Goal: Task Accomplishment & Management: Use online tool/utility

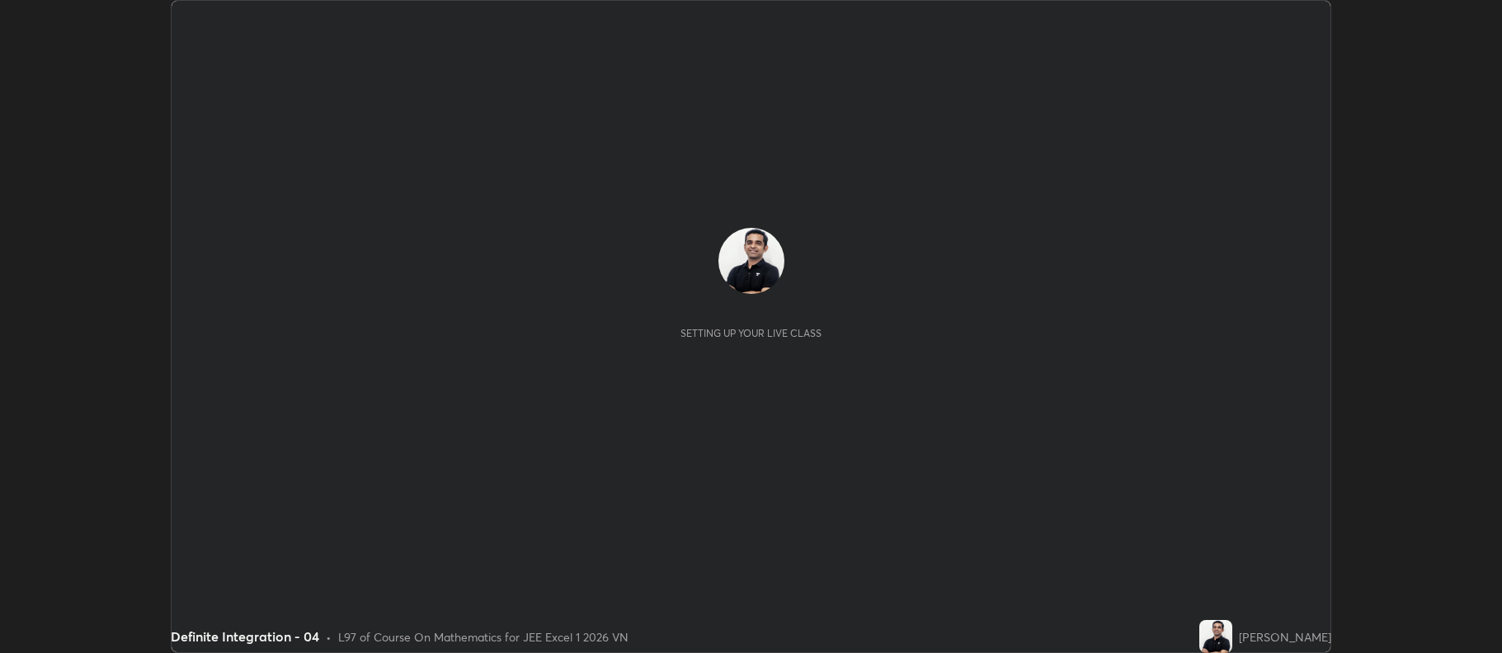
scroll to position [653, 1501]
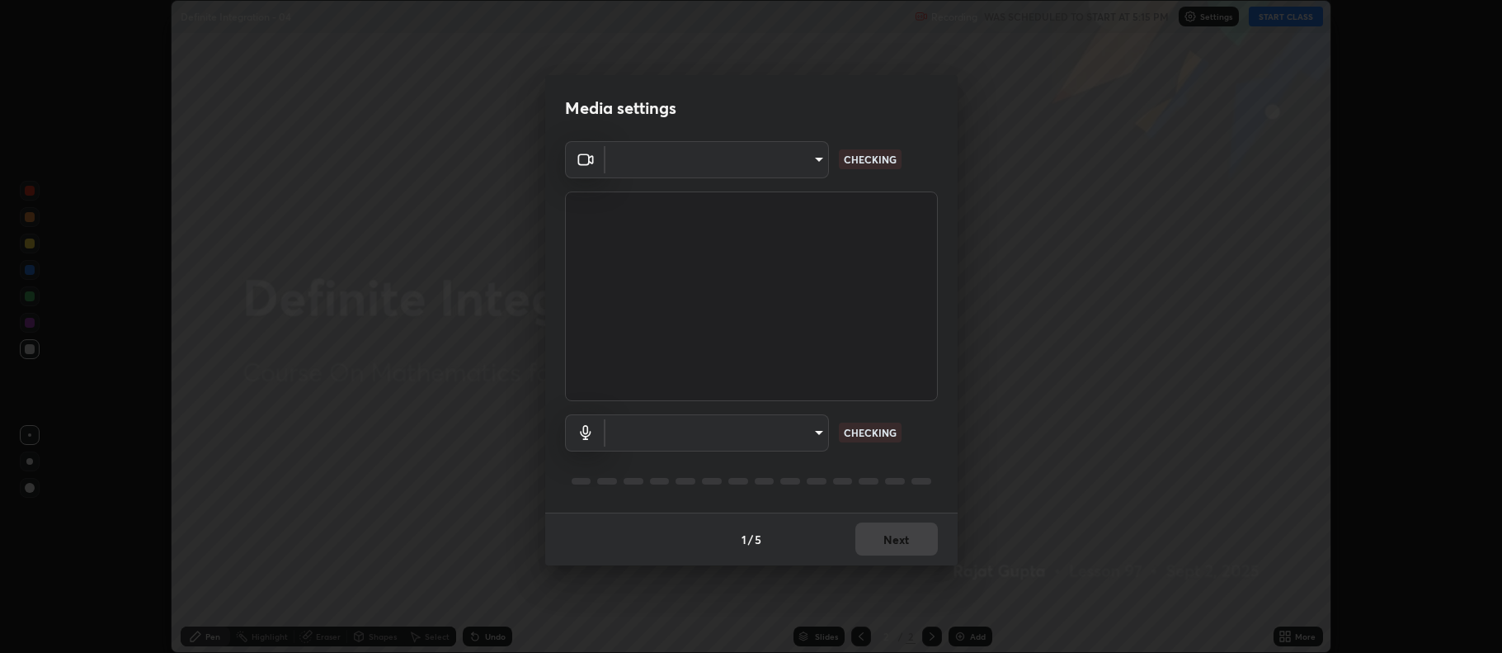
type input "3f2a1370a1956b98accf7ff15419ec7621ea1a71e8133be1594a18a13c25dcc9"
type input "default"
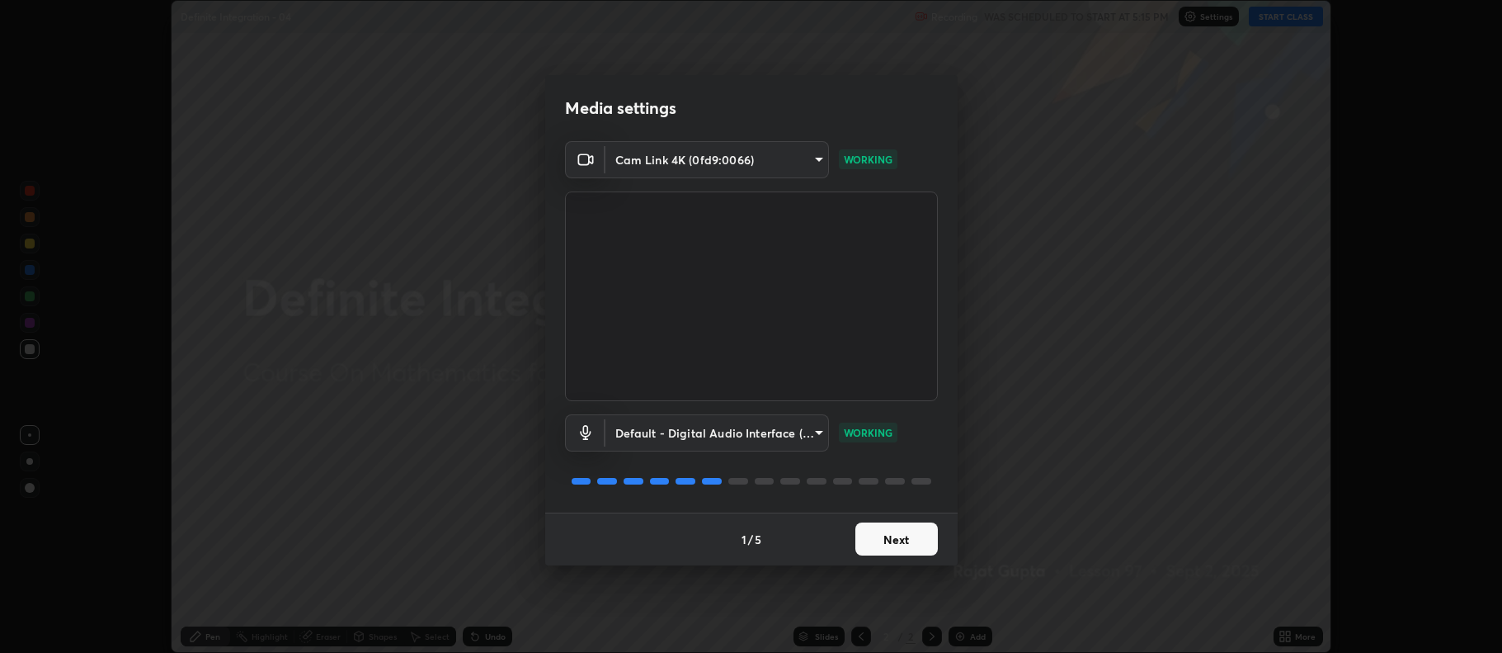
click at [890, 541] on button "Next" at bounding box center [896, 538] width 82 height 33
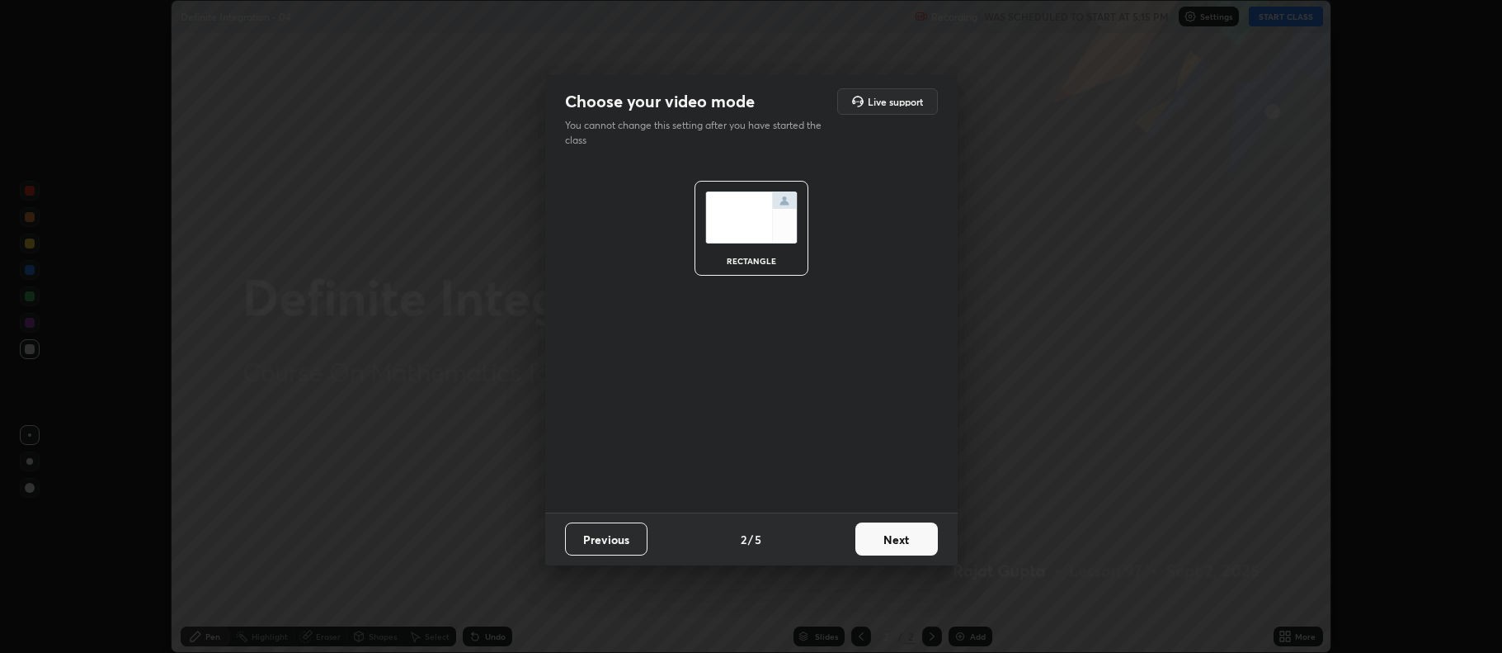
click at [894, 533] on button "Next" at bounding box center [896, 538] width 82 height 33
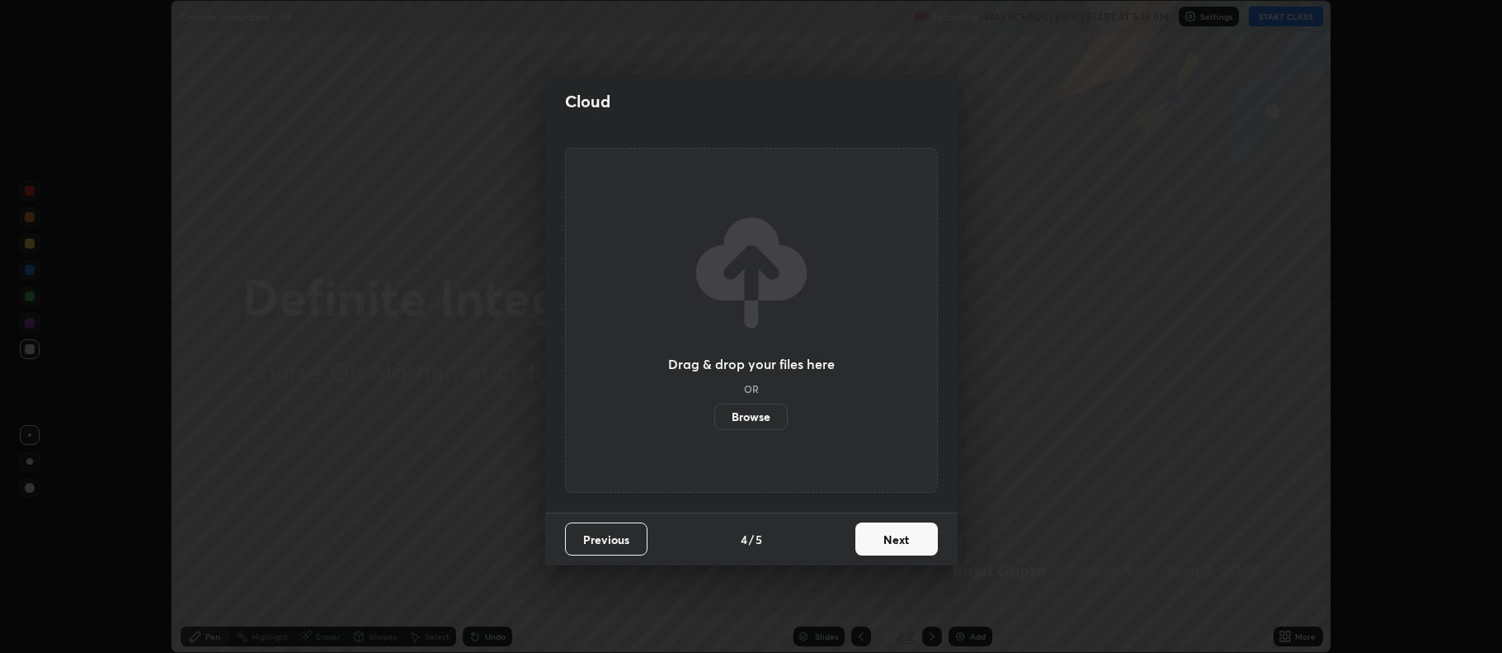
click at [894, 534] on button "Next" at bounding box center [896, 538] width 82 height 33
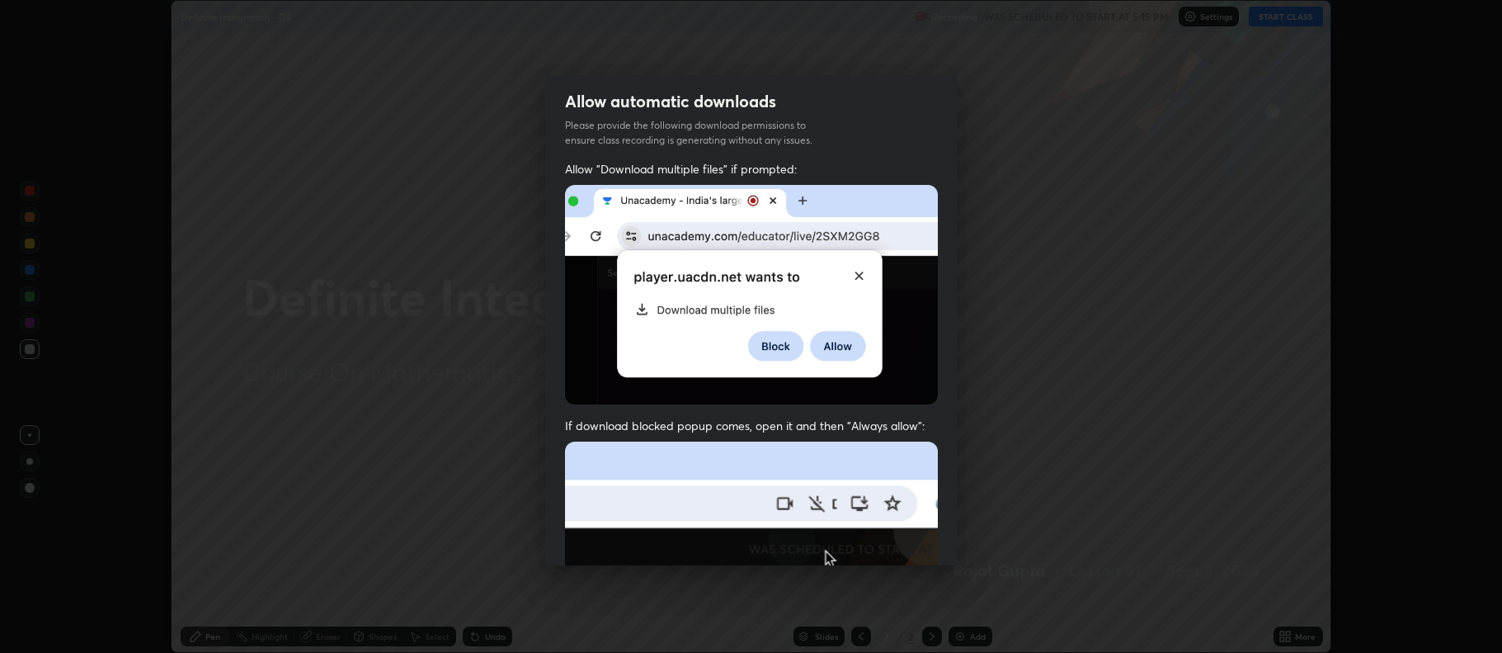
click at [898, 539] on img at bounding box center [751, 621] width 373 height 361
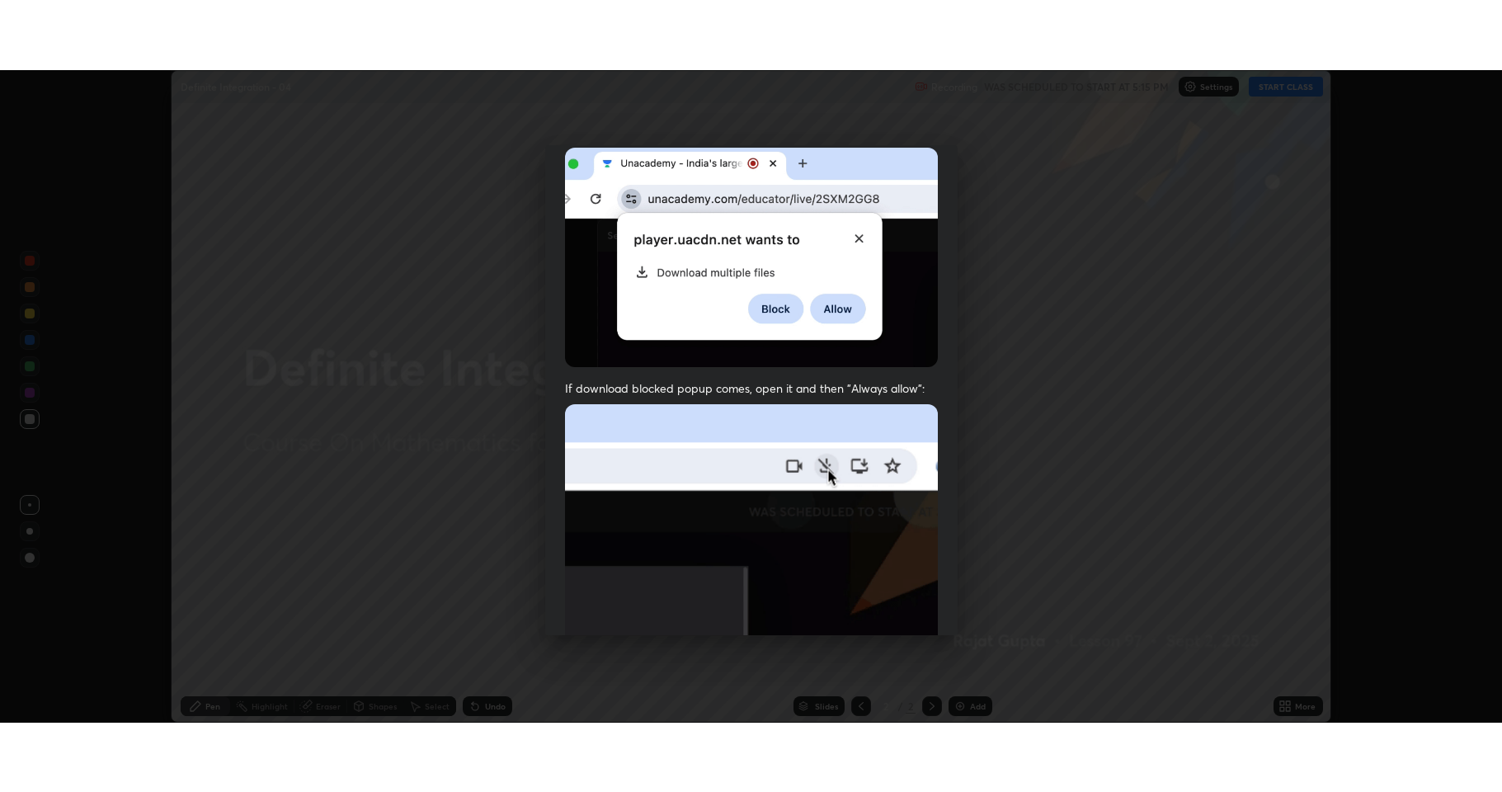
scroll to position [335, 0]
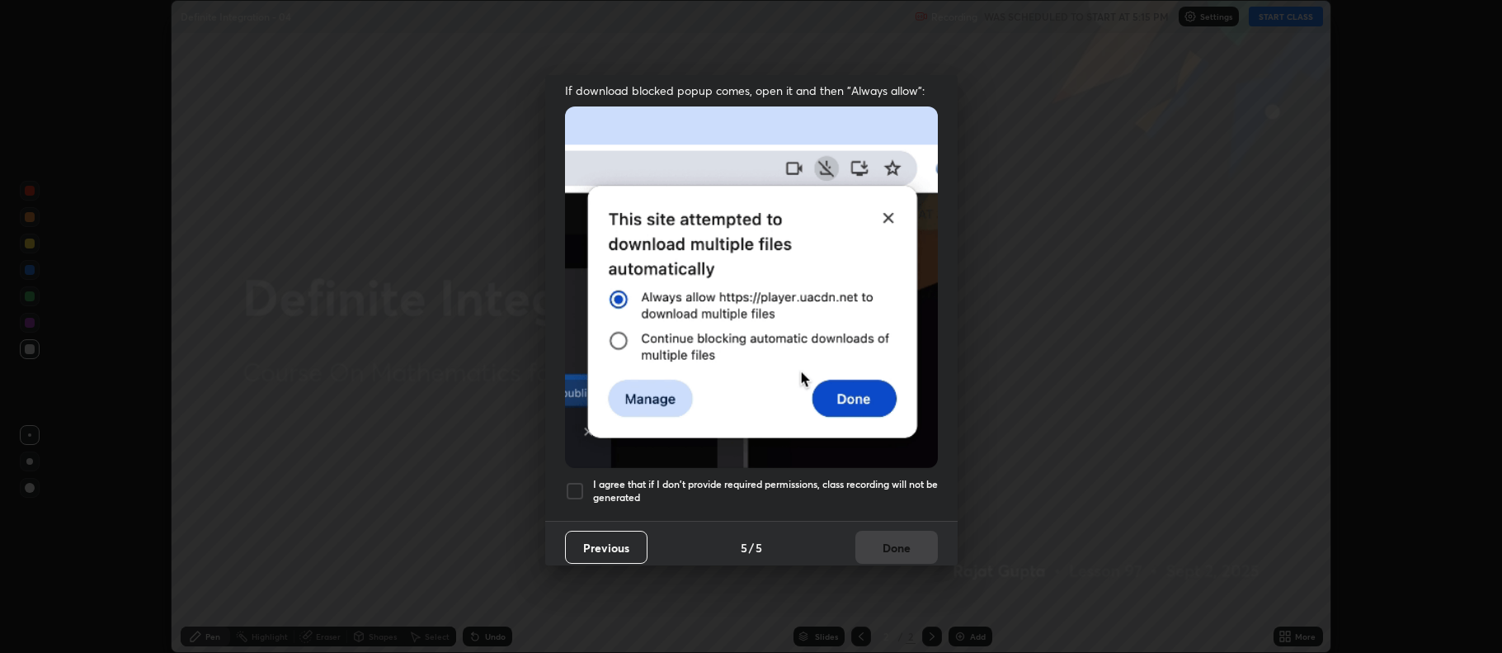
click at [747, 478] on h5 "I agree that if I don't provide required permissions, class recording will not …" at bounding box center [765, 491] width 345 height 26
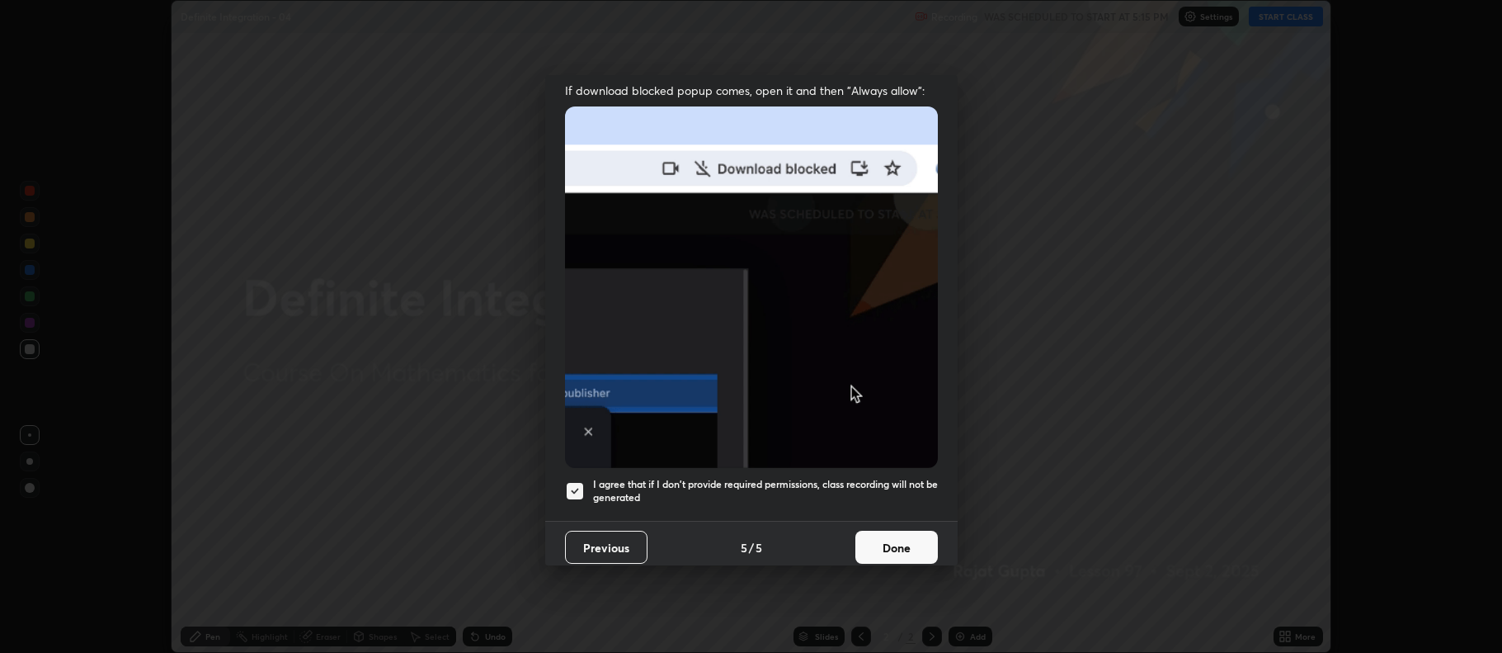
click at [885, 542] on button "Done" at bounding box center [896, 546] width 82 height 33
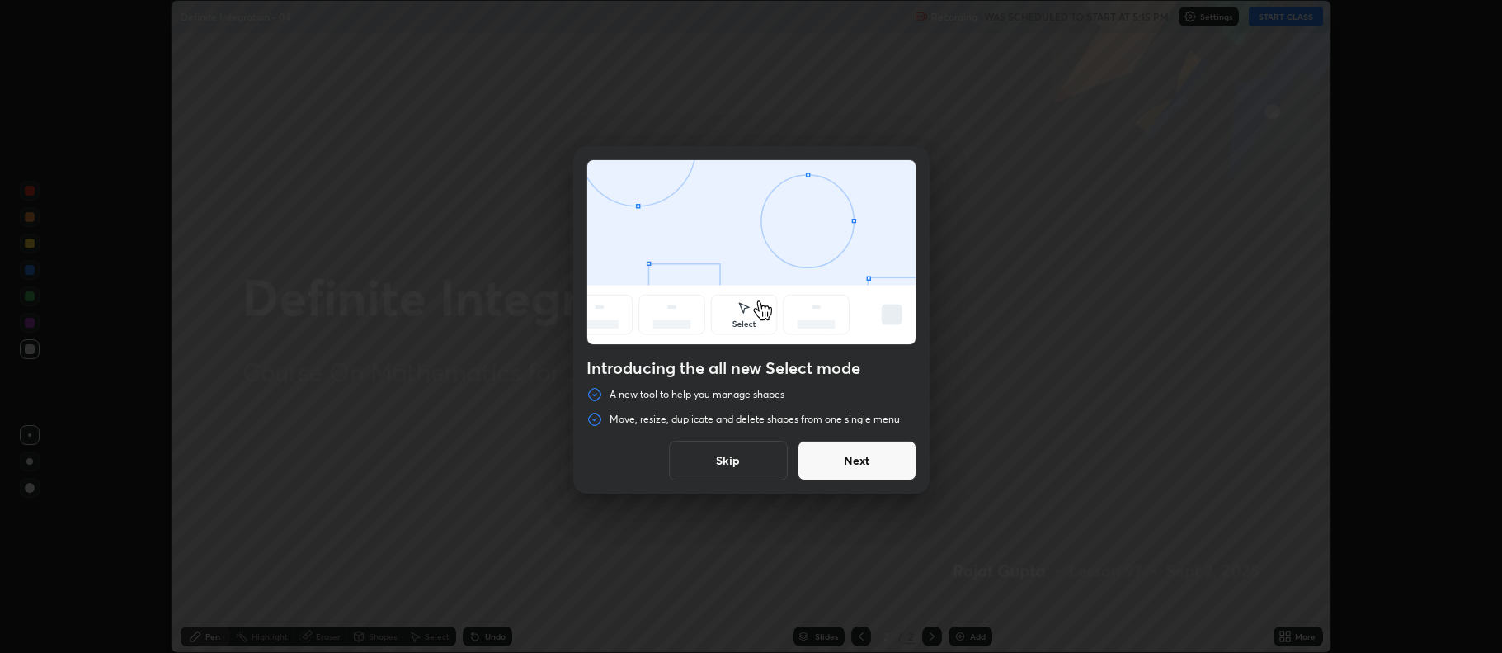
click at [704, 478] on button "Skip" at bounding box center [728, 461] width 119 height 40
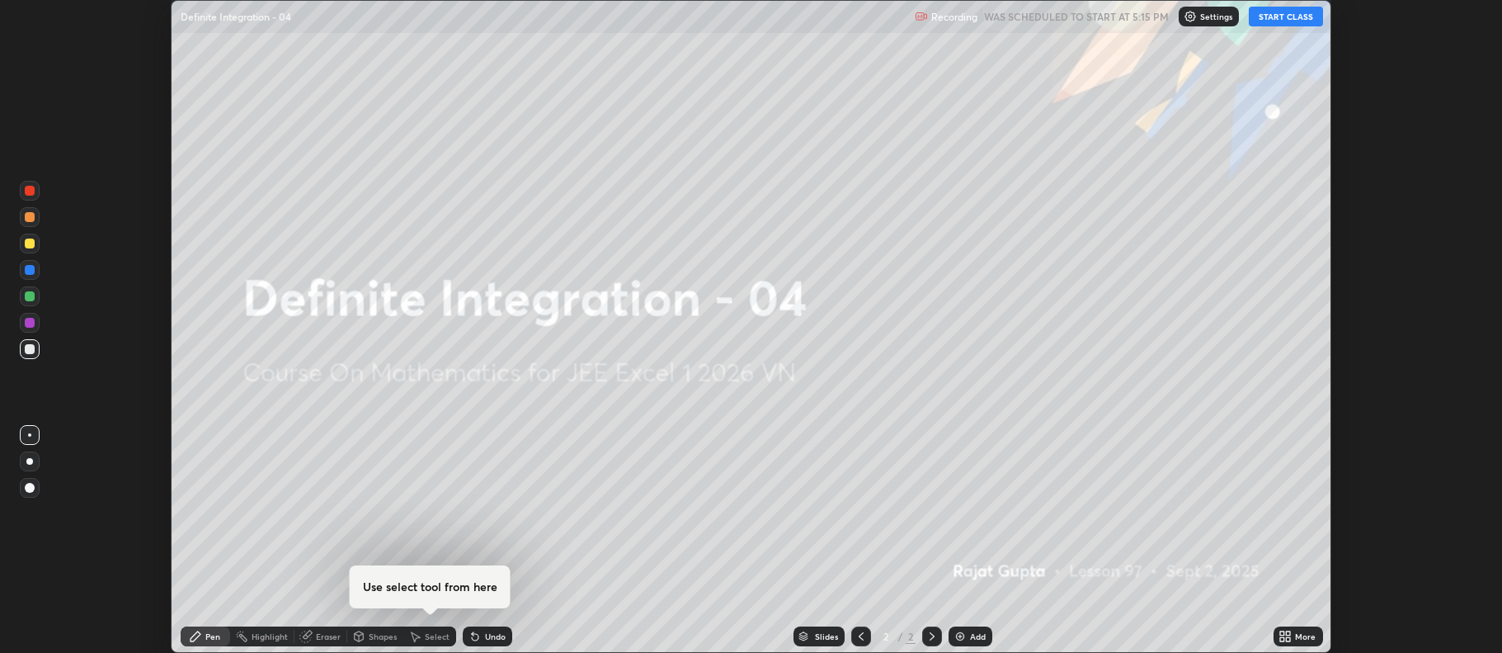
click at [964, 640] on img at bounding box center [960, 635] width 13 height 13
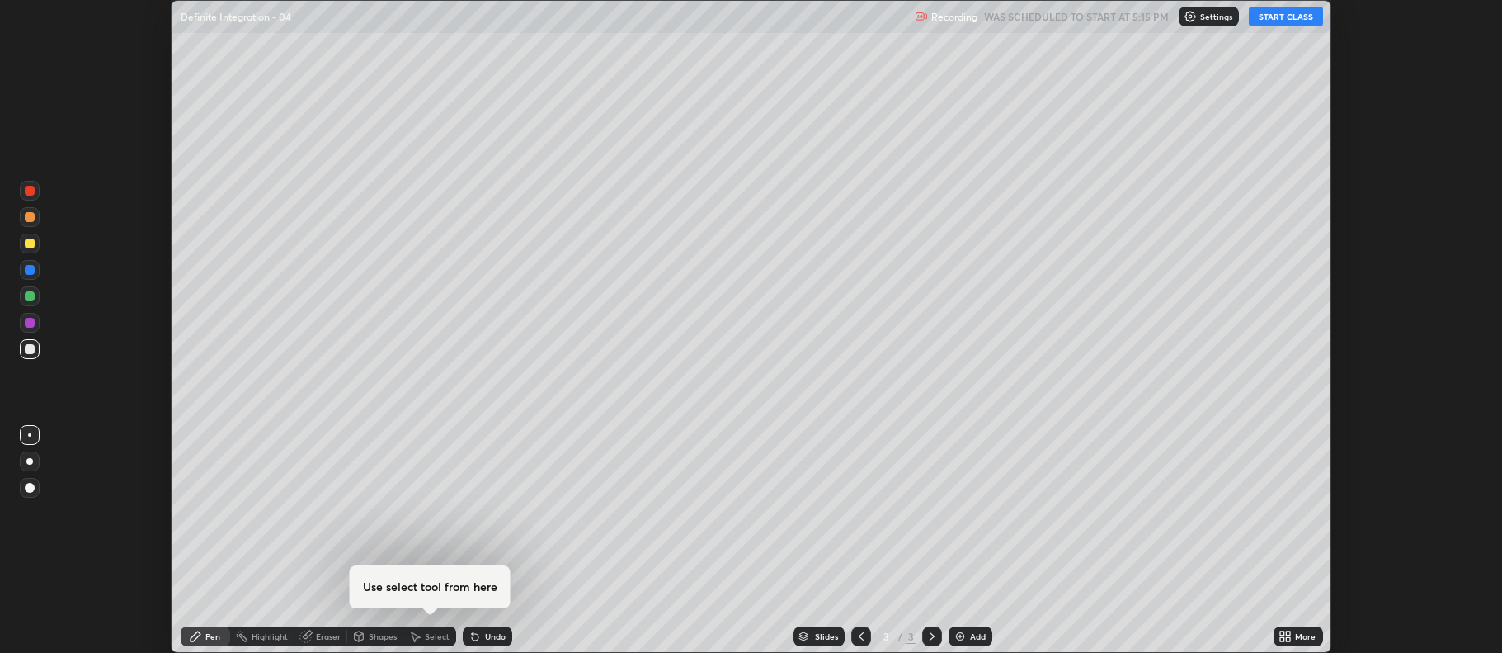
click at [1283, 21] on button "START CLASS" at bounding box center [1286, 17] width 74 height 20
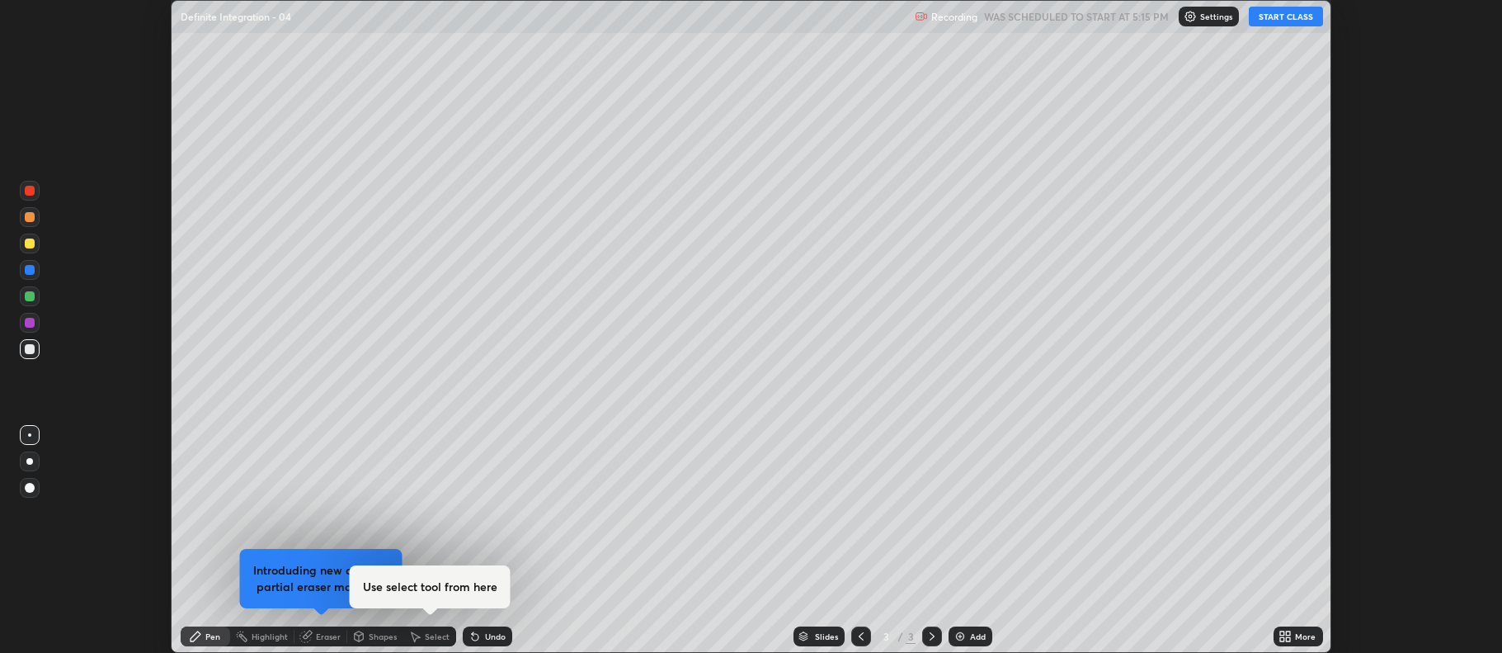
click at [1300, 639] on div "More" at bounding box center [1305, 636] width 21 height 8
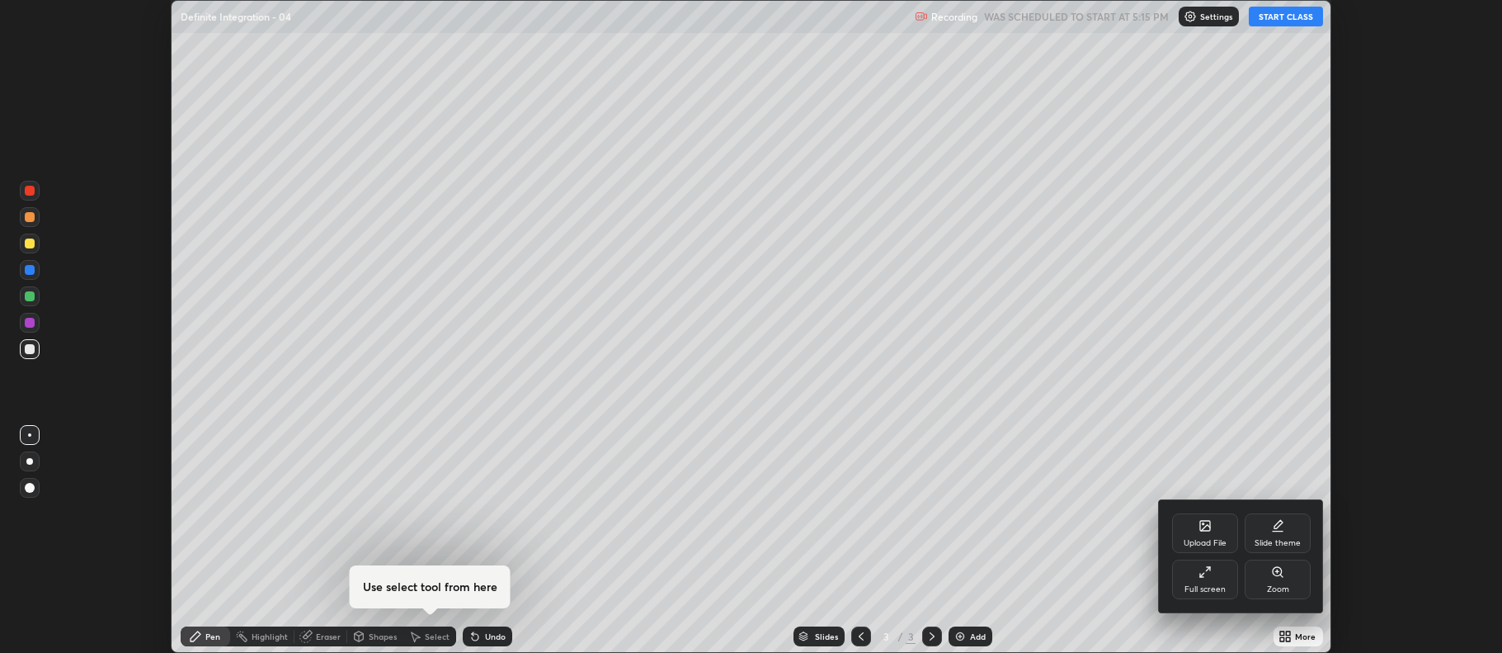
click at [1204, 579] on div "Full screen" at bounding box center [1205, 579] width 66 height 40
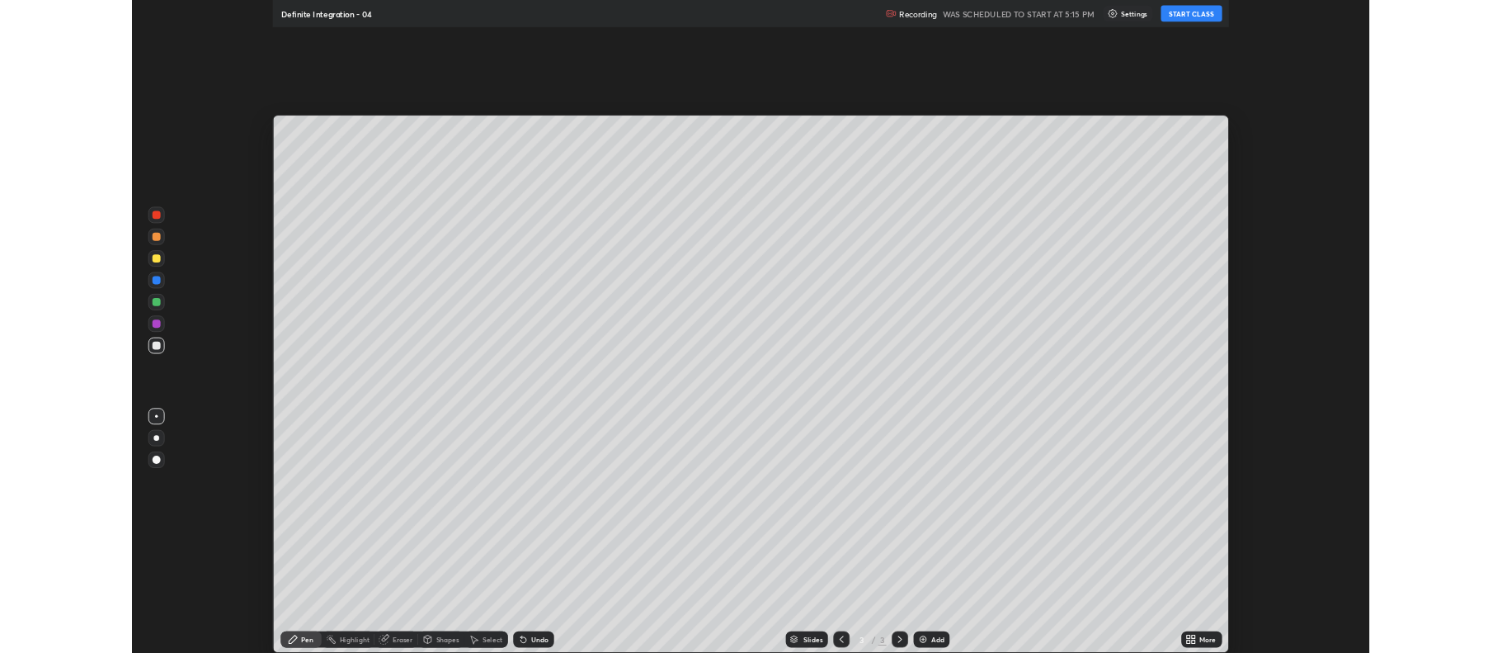
scroll to position [792, 1502]
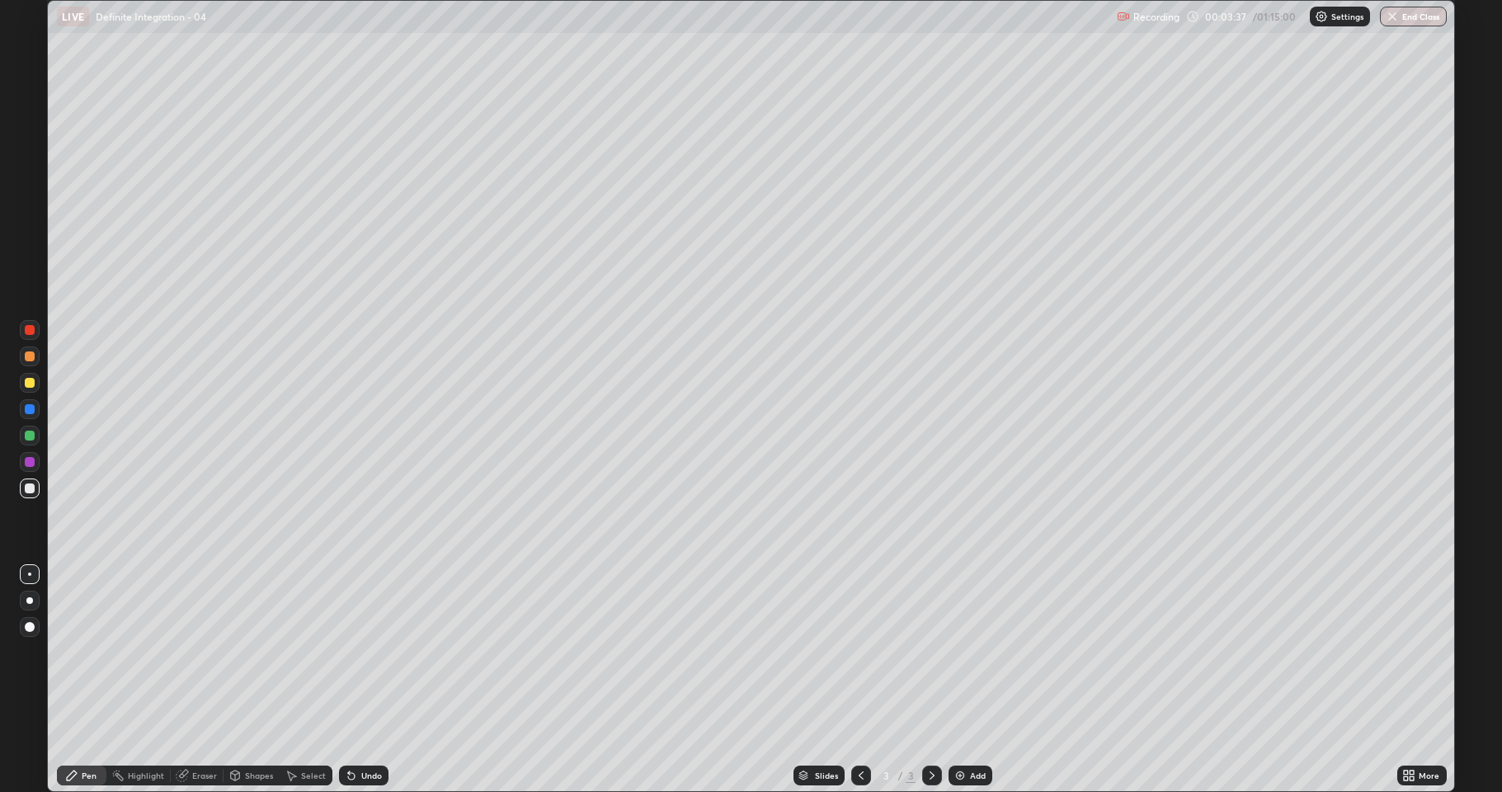
click at [361, 652] on div "Undo" at bounding box center [371, 775] width 21 height 8
click at [366, 652] on div "Undo" at bounding box center [363, 776] width 49 height 20
click at [370, 652] on div "Undo" at bounding box center [371, 775] width 21 height 8
click at [959, 652] on img at bounding box center [960, 775] width 13 height 13
click at [956, 652] on div "Add" at bounding box center [971, 776] width 44 height 20
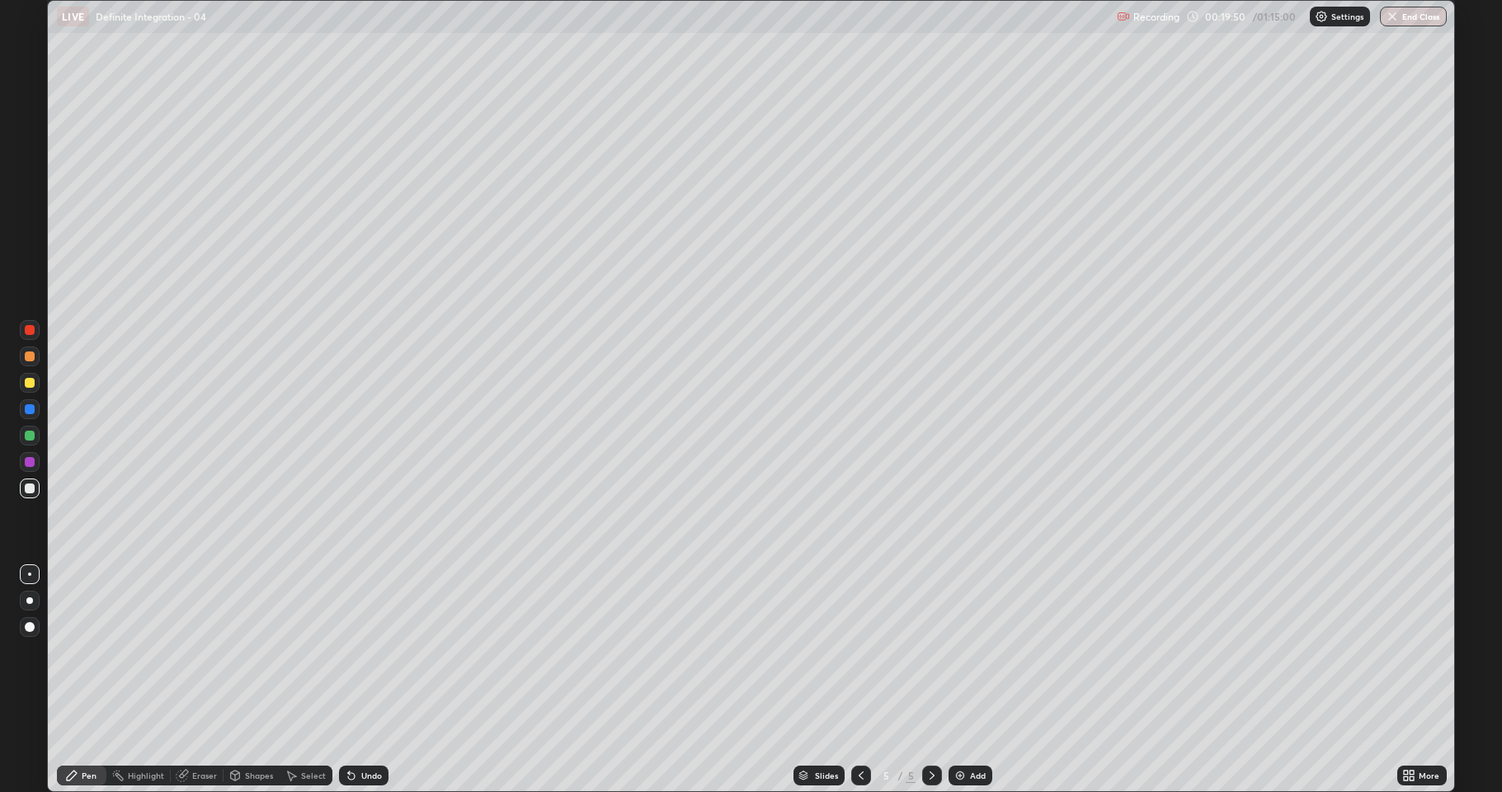
click at [985, 652] on div "Add" at bounding box center [971, 776] width 44 height 20
click at [372, 652] on div "Undo" at bounding box center [371, 775] width 21 height 8
click at [370, 652] on div "Undo" at bounding box center [371, 775] width 21 height 8
click at [371, 652] on div "Undo" at bounding box center [371, 775] width 21 height 8
click at [370, 652] on div "Undo" at bounding box center [371, 775] width 21 height 8
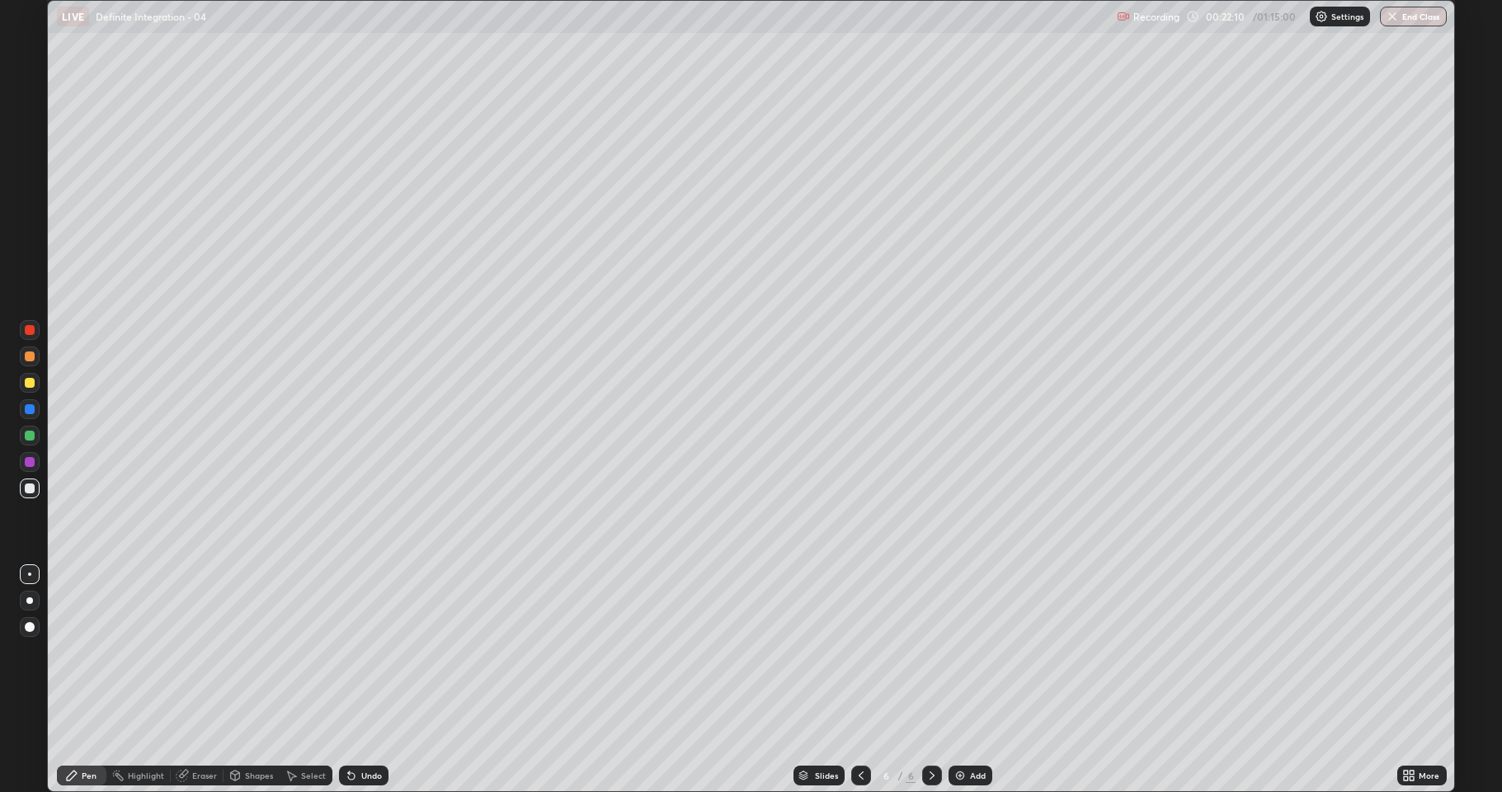
click at [374, 652] on div "Undo" at bounding box center [371, 775] width 21 height 8
click at [375, 652] on div "Undo" at bounding box center [371, 775] width 21 height 8
click at [376, 652] on div "Undo" at bounding box center [371, 775] width 21 height 8
click at [355, 652] on icon at bounding box center [351, 775] width 13 height 13
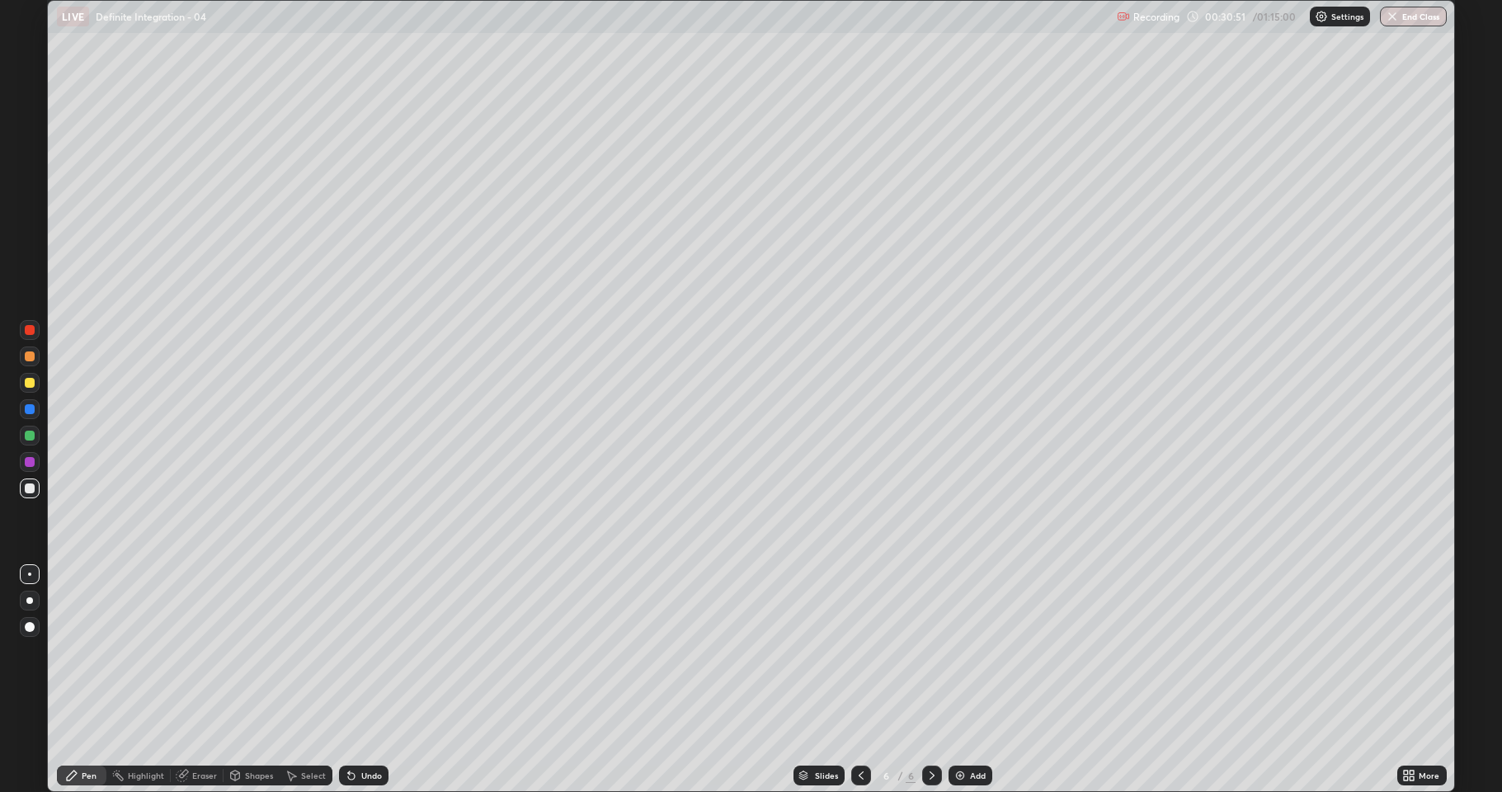
click at [355, 652] on div "Undo" at bounding box center [363, 776] width 49 height 20
click at [349, 652] on icon at bounding box center [351, 776] width 7 height 7
click at [373, 652] on div "Undo" at bounding box center [371, 775] width 21 height 8
click at [964, 652] on img at bounding box center [960, 775] width 13 height 13
click at [967, 652] on div "Add" at bounding box center [971, 776] width 44 height 20
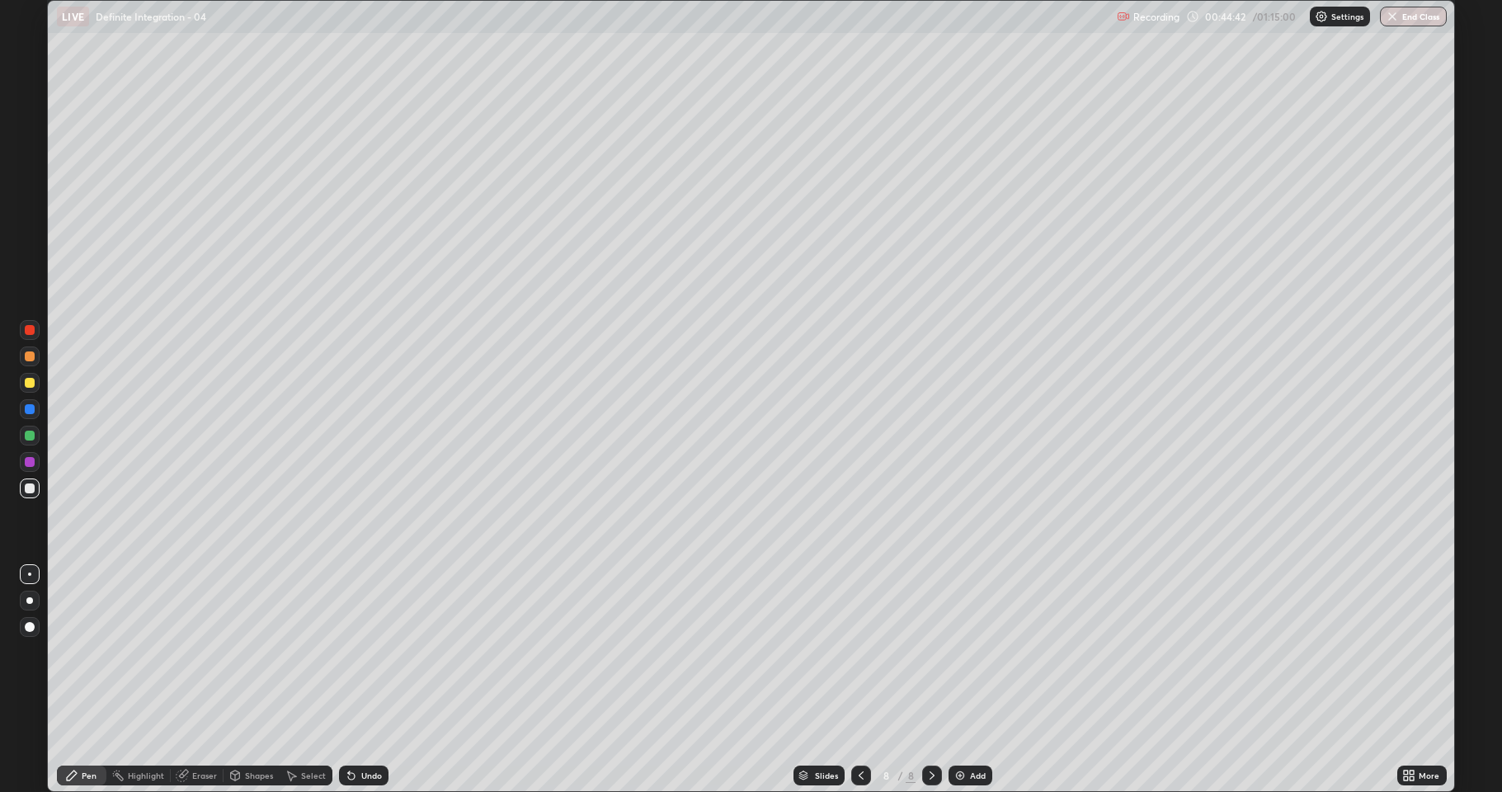
click at [379, 652] on div "Undo" at bounding box center [371, 775] width 21 height 8
click at [382, 652] on div "Undo" at bounding box center [363, 776] width 49 height 20
click at [350, 652] on icon at bounding box center [351, 776] width 7 height 7
click at [358, 652] on div "Undo" at bounding box center [363, 776] width 49 height 20
click at [370, 652] on div "Undo" at bounding box center [363, 776] width 49 height 20
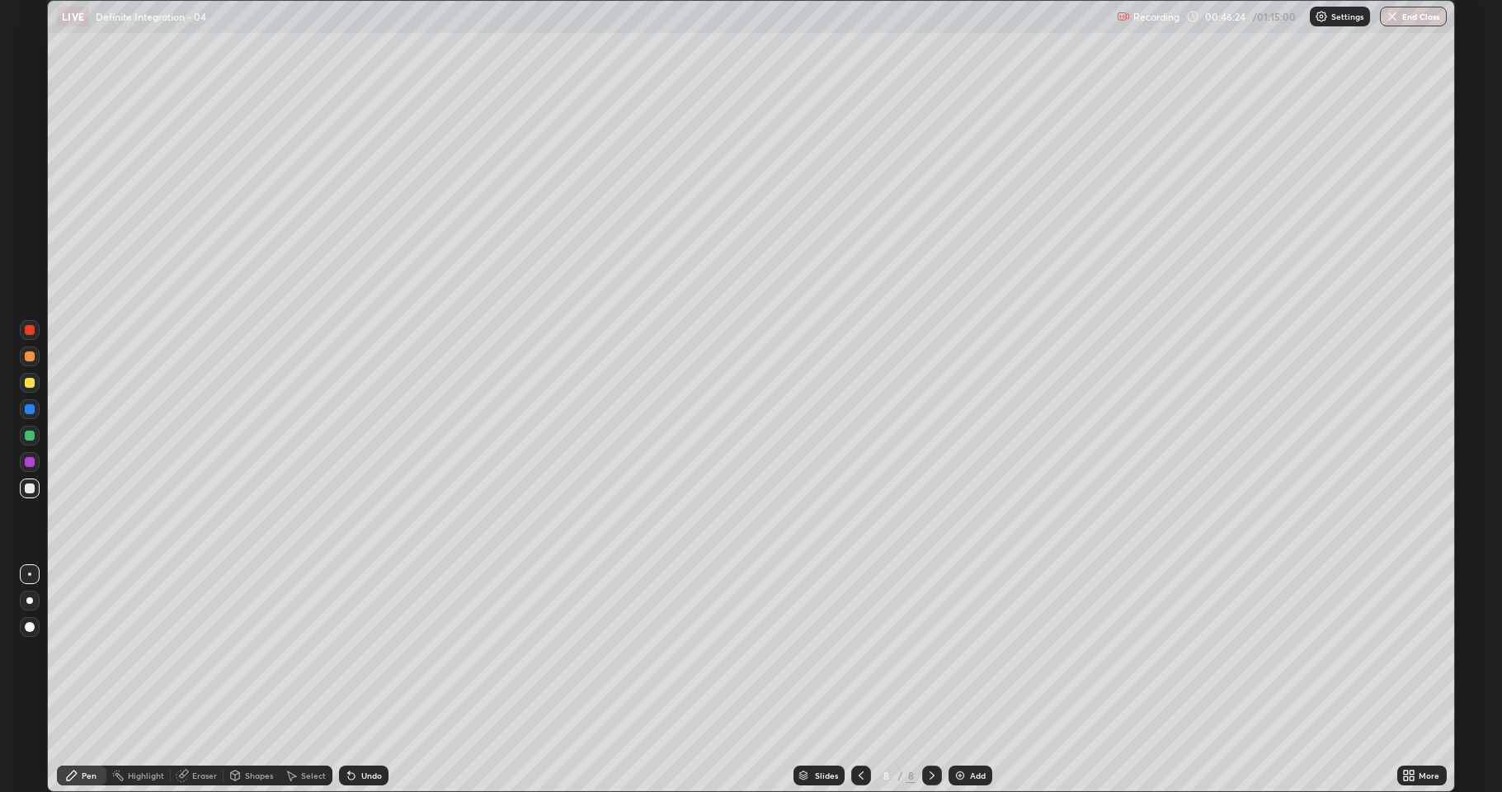
click at [358, 652] on div "Undo" at bounding box center [363, 776] width 49 height 20
click at [969, 652] on div "Add" at bounding box center [971, 776] width 44 height 20
click at [192, 652] on div "Eraser" at bounding box center [204, 775] width 25 height 8
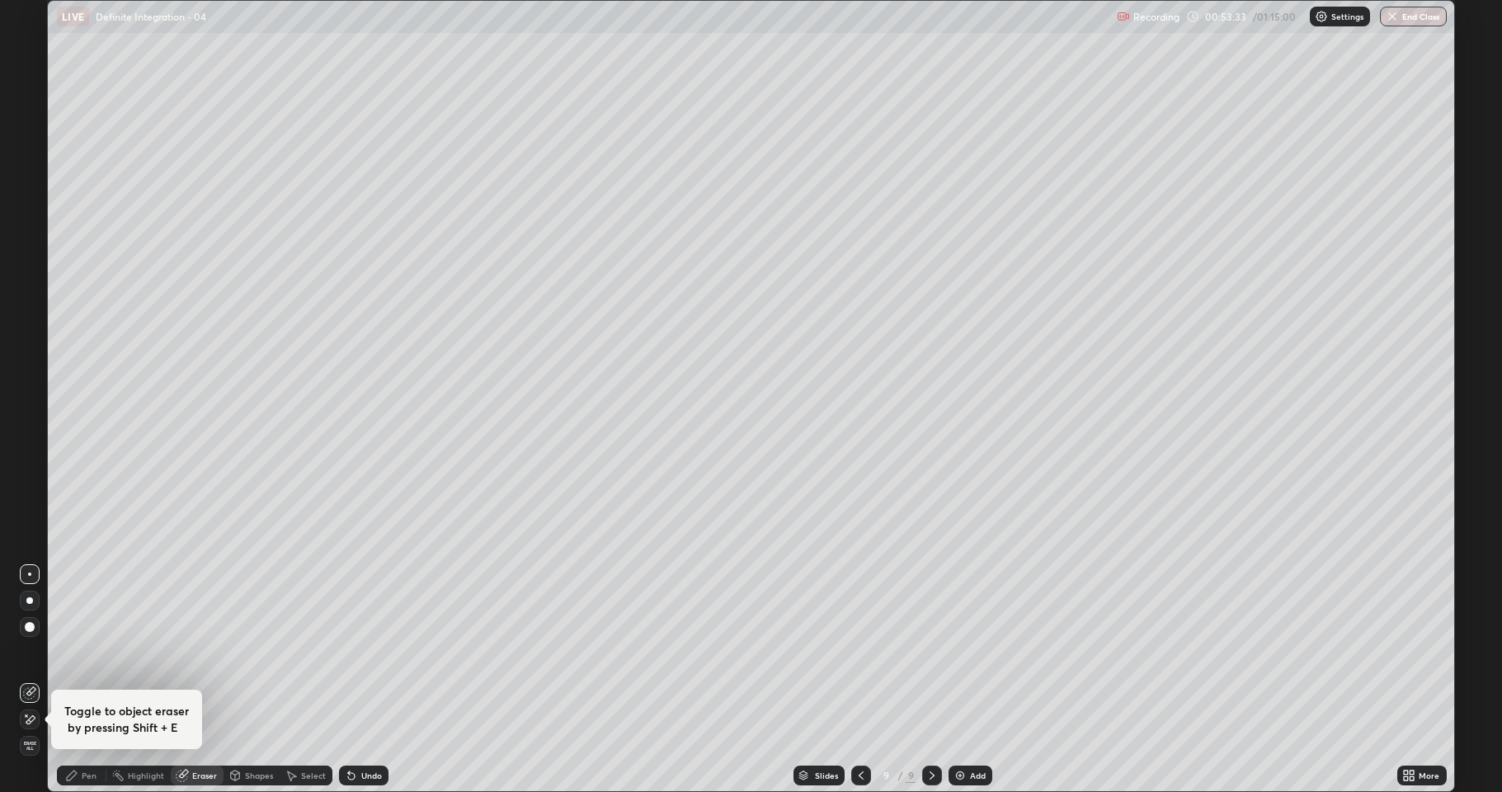
click at [59, 652] on div "Pen" at bounding box center [81, 776] width 49 height 20
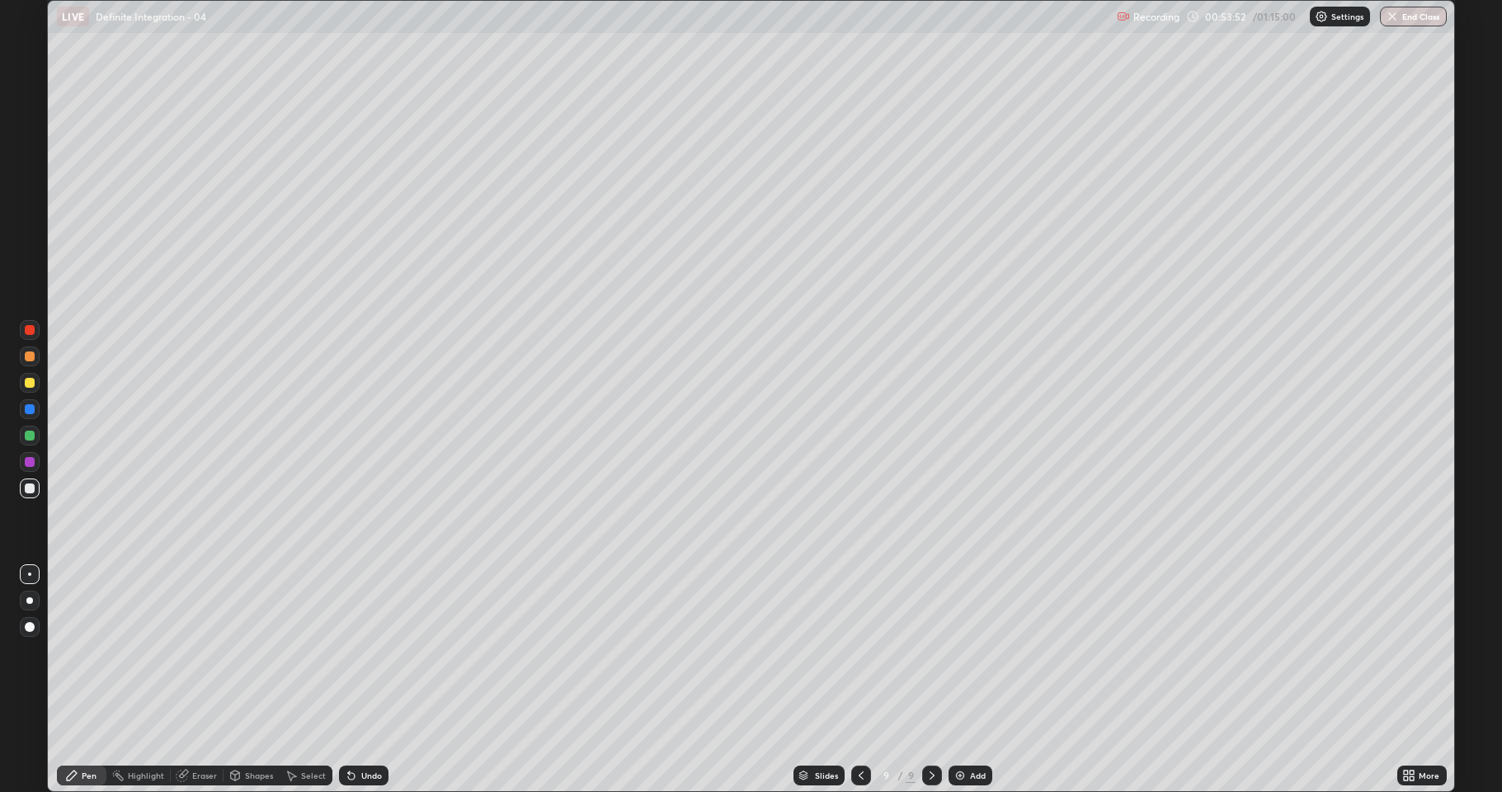
click at [362, 652] on div "Undo" at bounding box center [371, 775] width 21 height 8
click at [369, 652] on div "Undo" at bounding box center [371, 775] width 21 height 8
click at [365, 652] on div "Undo" at bounding box center [363, 776] width 49 height 20
click at [370, 652] on div "Undo" at bounding box center [371, 775] width 21 height 8
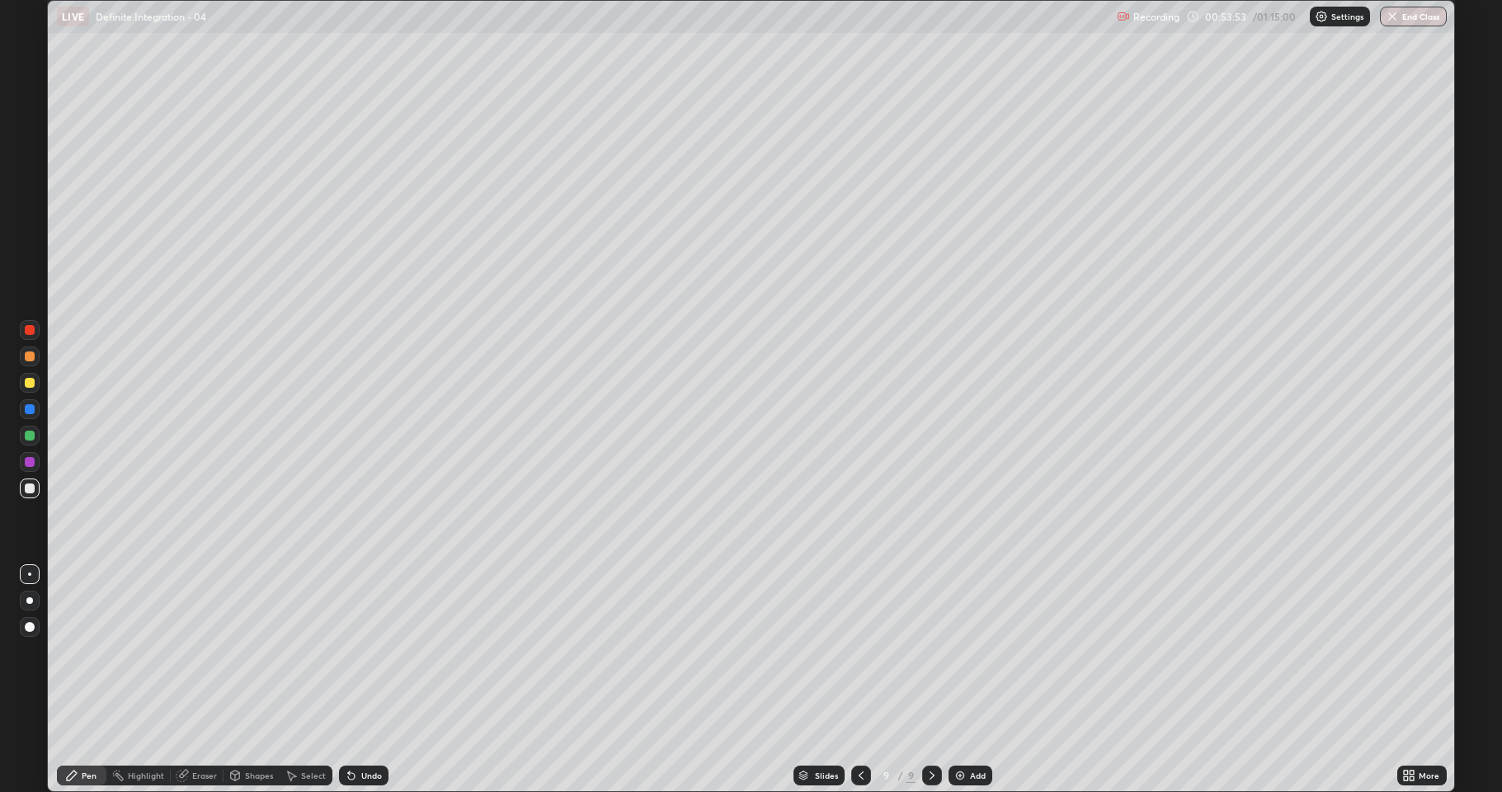
click at [369, 652] on div "Undo" at bounding box center [371, 775] width 21 height 8
click at [370, 652] on div "Undo" at bounding box center [371, 775] width 21 height 8
click at [373, 652] on div "Undo" at bounding box center [371, 775] width 21 height 8
click at [379, 652] on div "Undo" at bounding box center [371, 775] width 21 height 8
click at [376, 652] on div "Undo" at bounding box center [371, 775] width 21 height 8
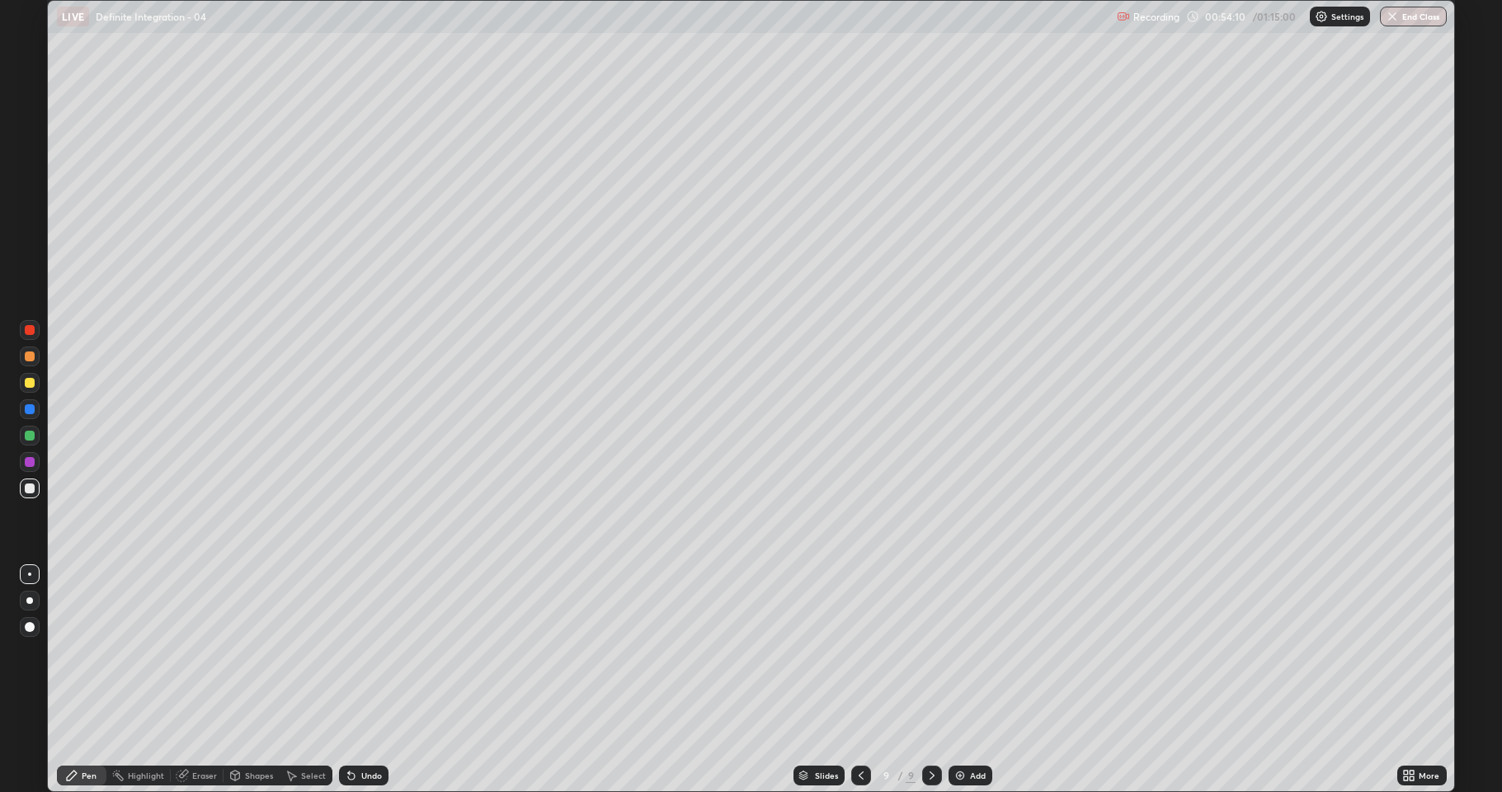
click at [201, 652] on div "Eraser" at bounding box center [204, 775] width 25 height 8
click at [82, 652] on div "Pen" at bounding box center [89, 775] width 15 height 8
click at [196, 652] on div "Eraser" at bounding box center [197, 776] width 53 height 20
click at [82, 652] on div "Pen" at bounding box center [81, 776] width 49 height 20
click at [357, 652] on div "Undo" at bounding box center [363, 776] width 49 height 20
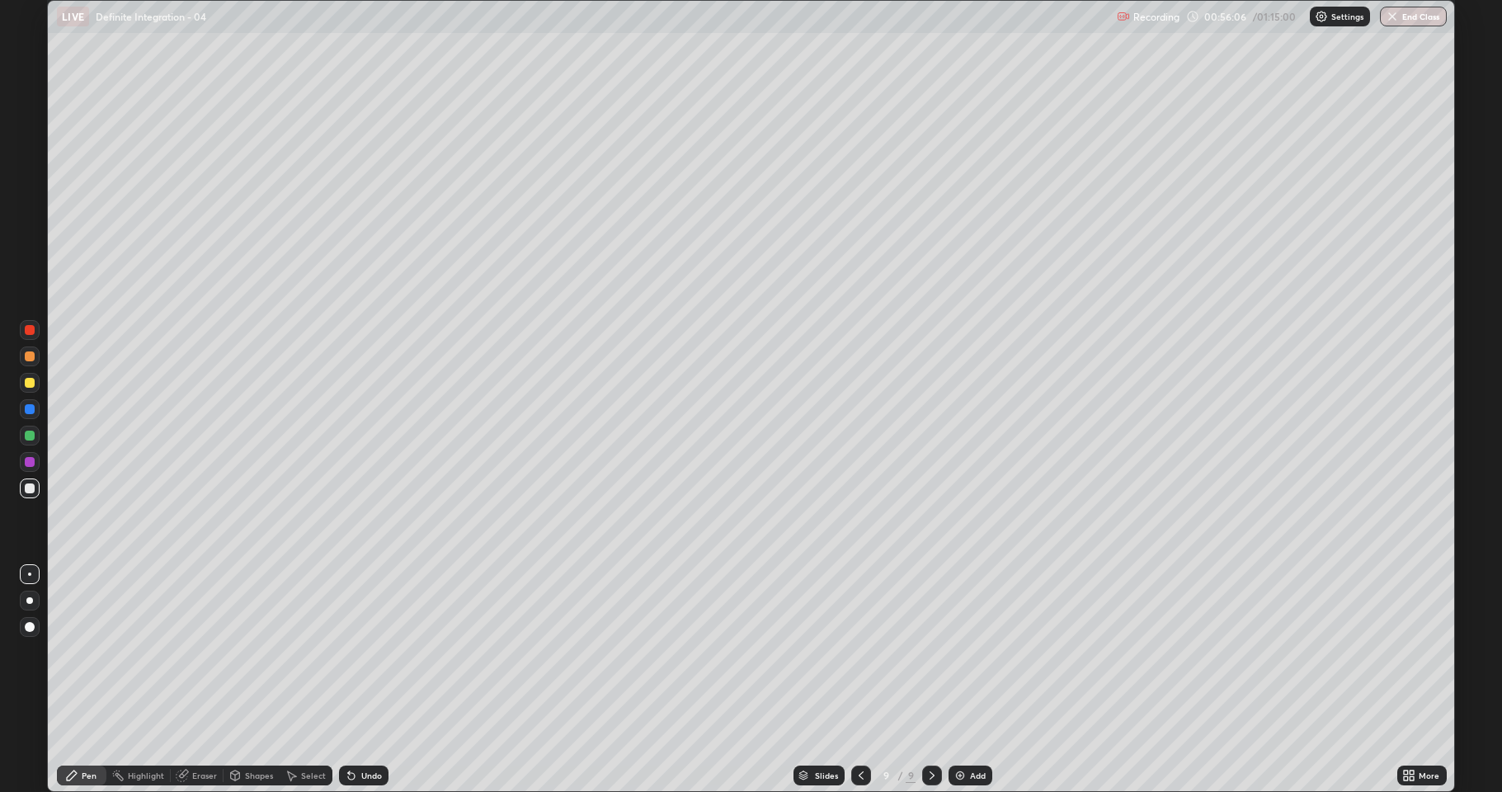
click at [198, 652] on div "Eraser" at bounding box center [204, 775] width 25 height 8
click at [87, 652] on div "Pen" at bounding box center [89, 775] width 15 height 8
click at [963, 652] on img at bounding box center [960, 775] width 13 height 13
click at [973, 652] on div "Add" at bounding box center [979, 775] width 16 height 8
click at [382, 652] on div "Undo" at bounding box center [363, 776] width 49 height 20
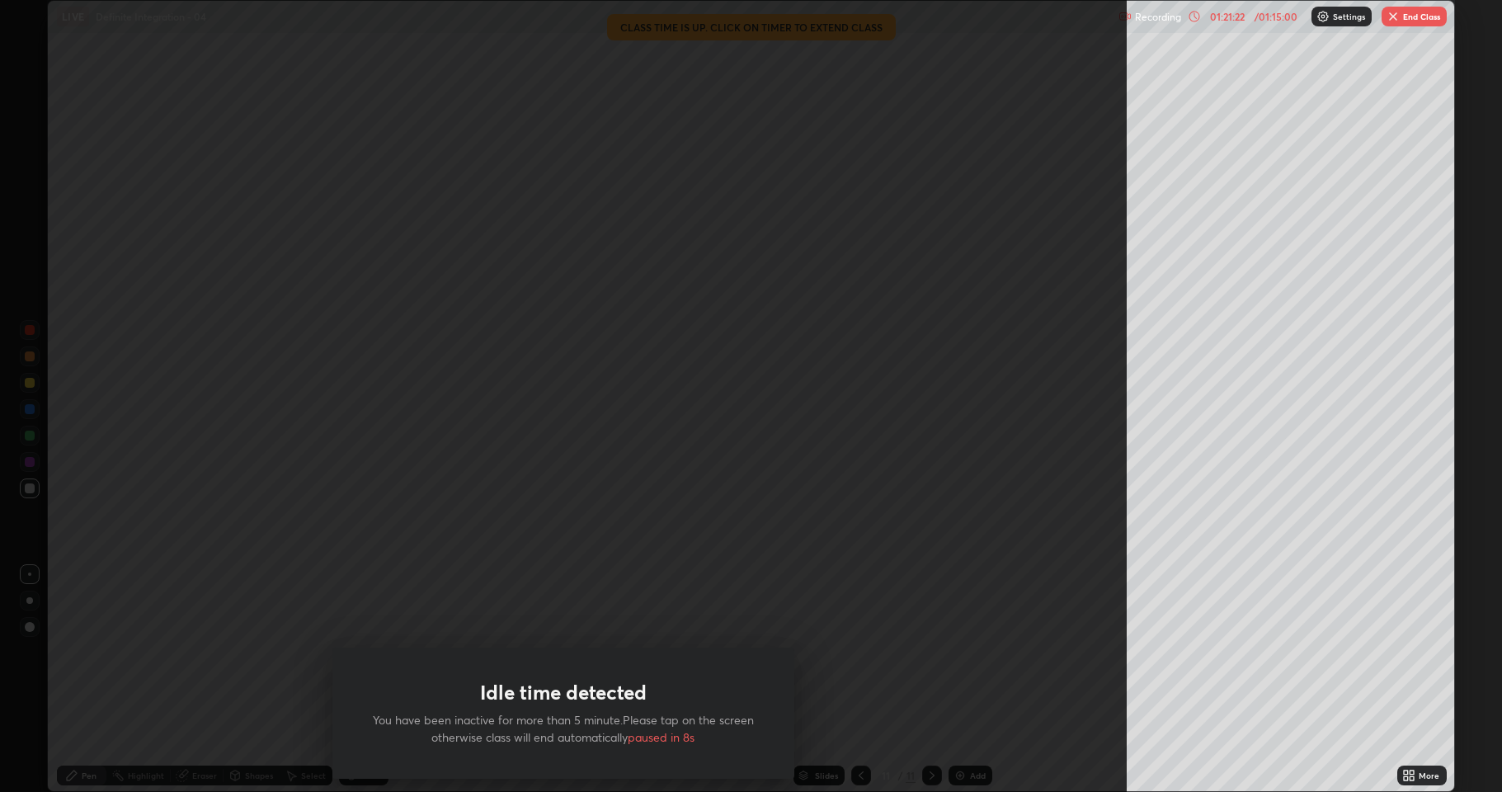
click at [1393, 19] on img "button" at bounding box center [1393, 16] width 13 height 13
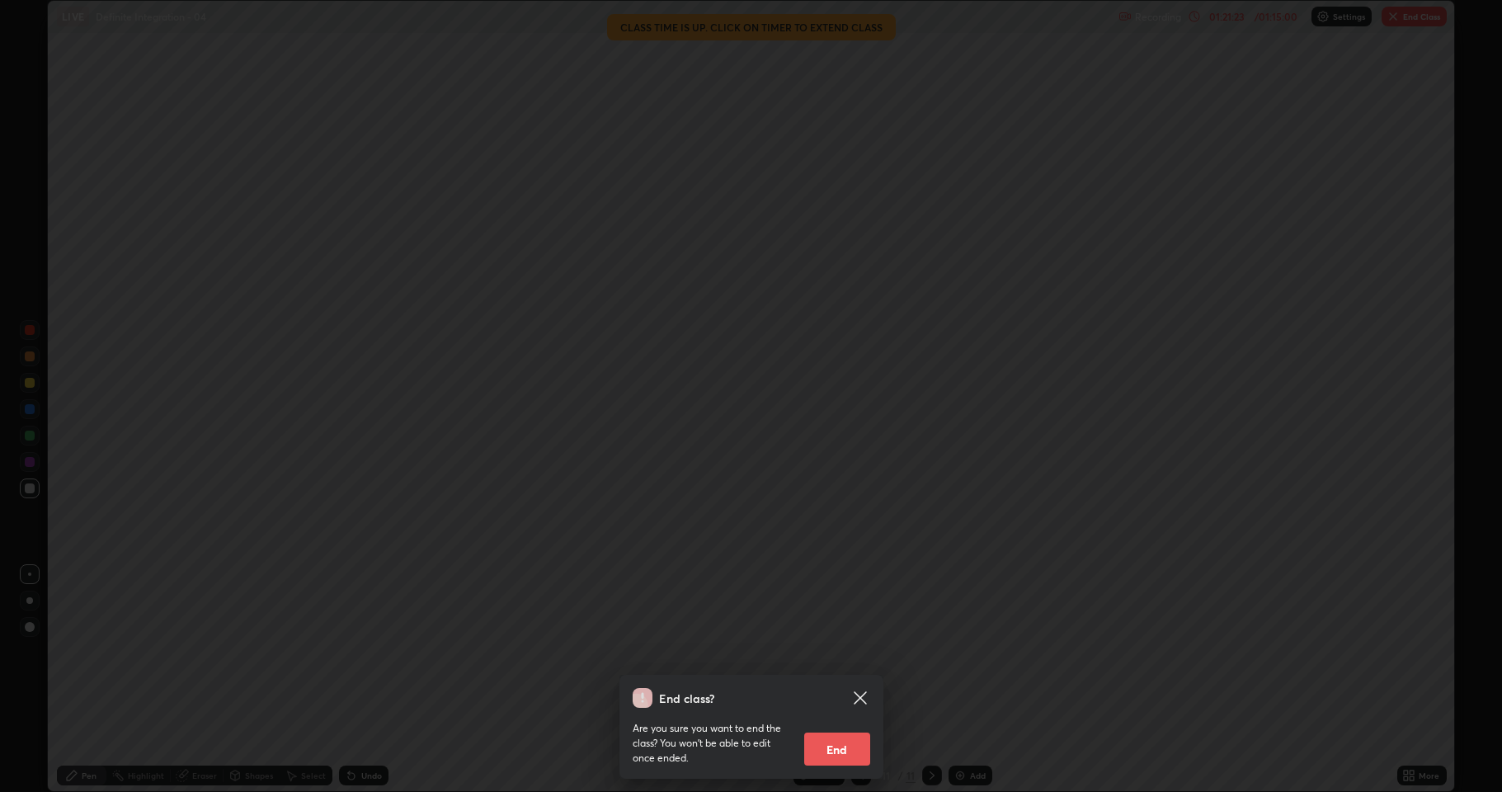
click at [847, 652] on button "End" at bounding box center [837, 749] width 66 height 33
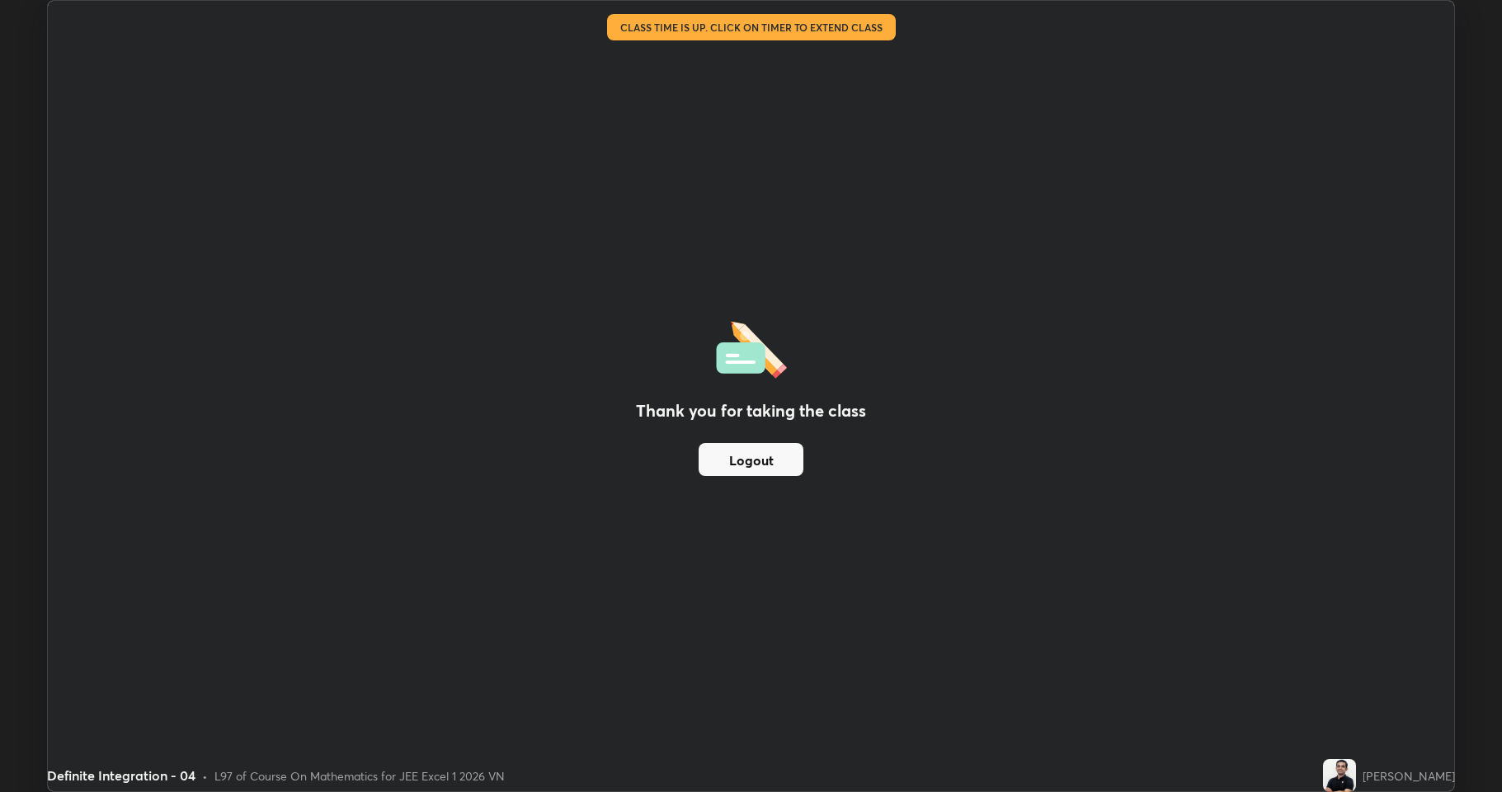
click at [771, 461] on button "Logout" at bounding box center [751, 459] width 105 height 33
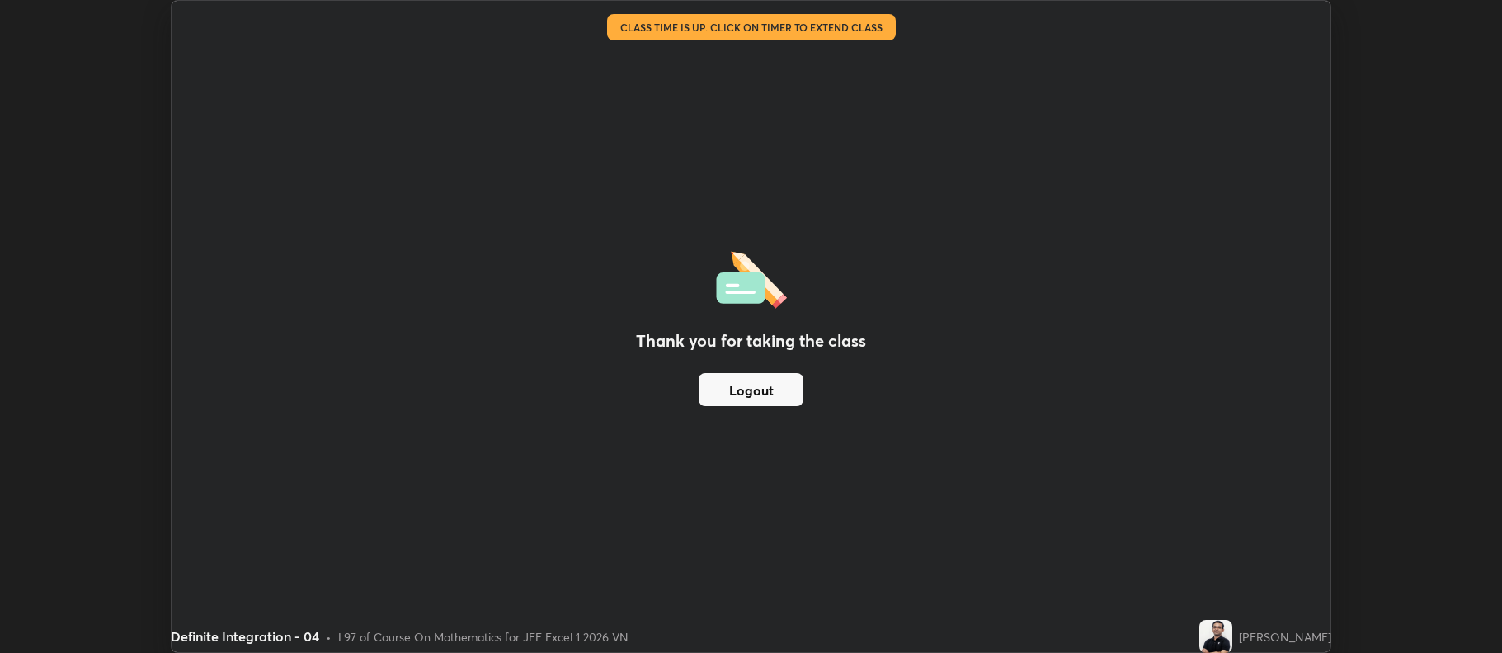
scroll to position [81843, 80994]
